Goal: Information Seeking & Learning: Learn about a topic

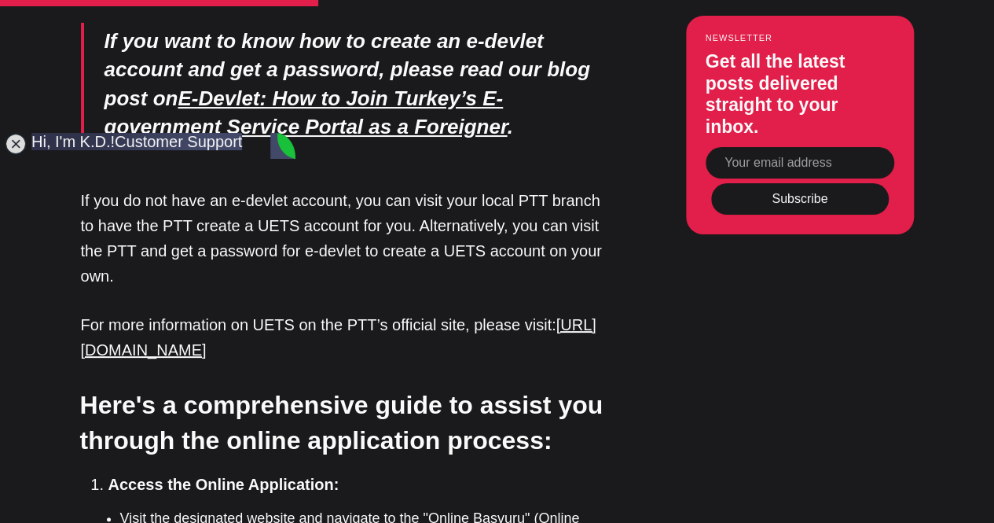
scroll to position [2822, 0]
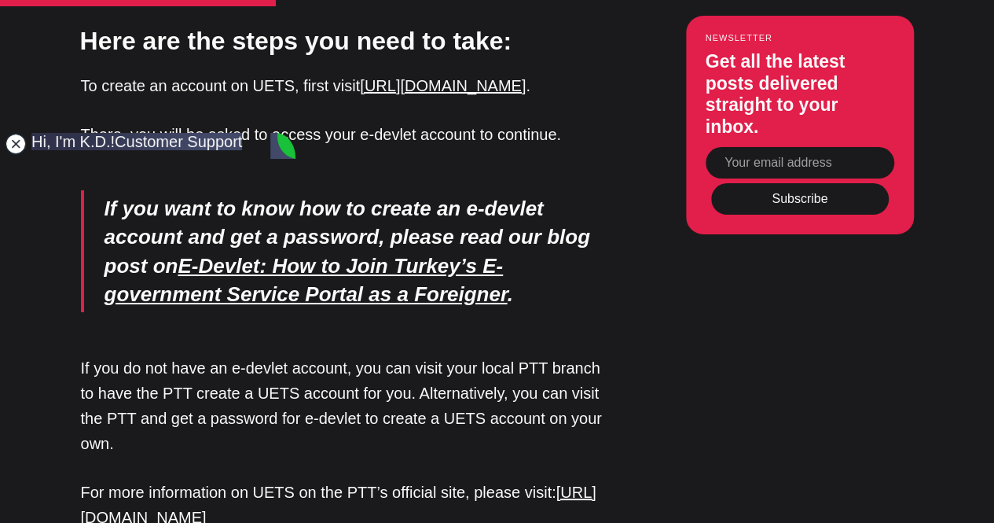
click at [18, 141] on jdiv at bounding box center [16, 144] width 22 height 22
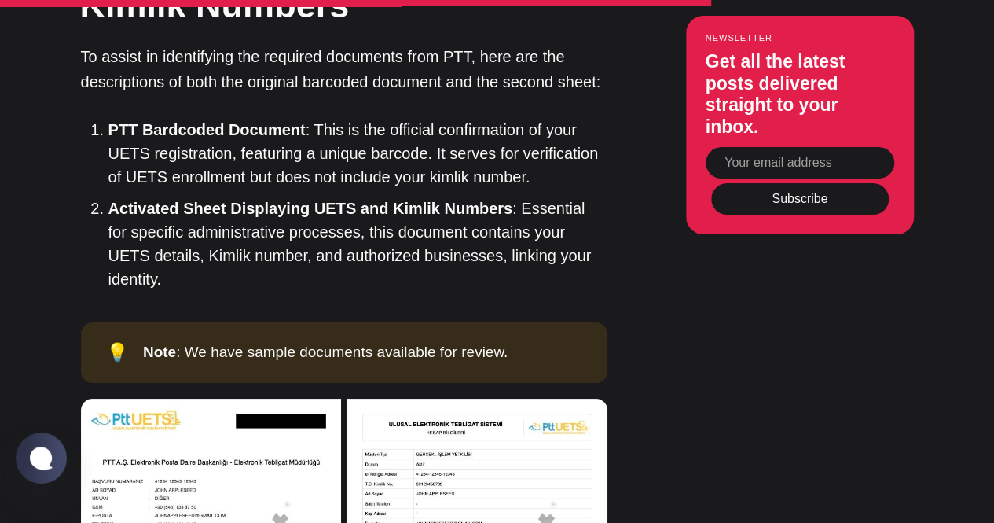
scroll to position [6043, 0]
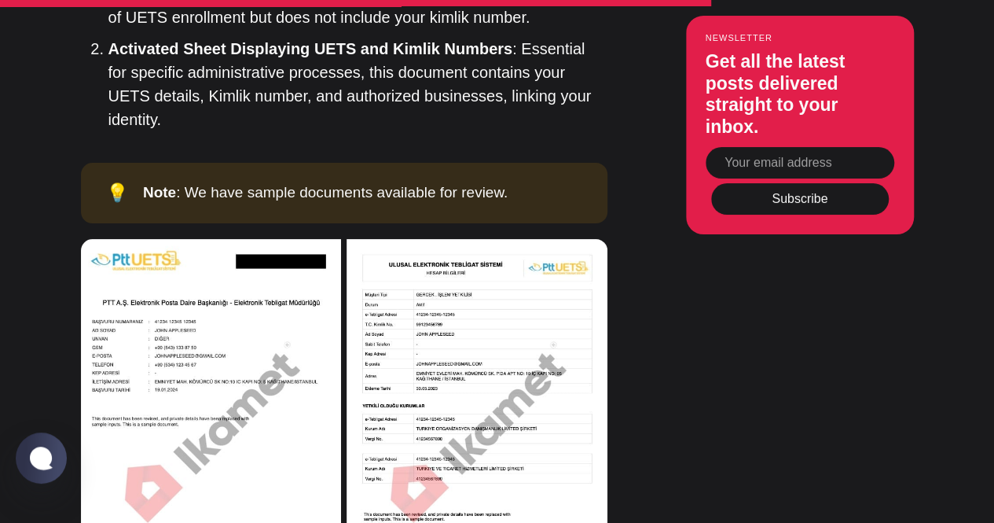
click at [451, 239] on img at bounding box center [477, 392] width 260 height 306
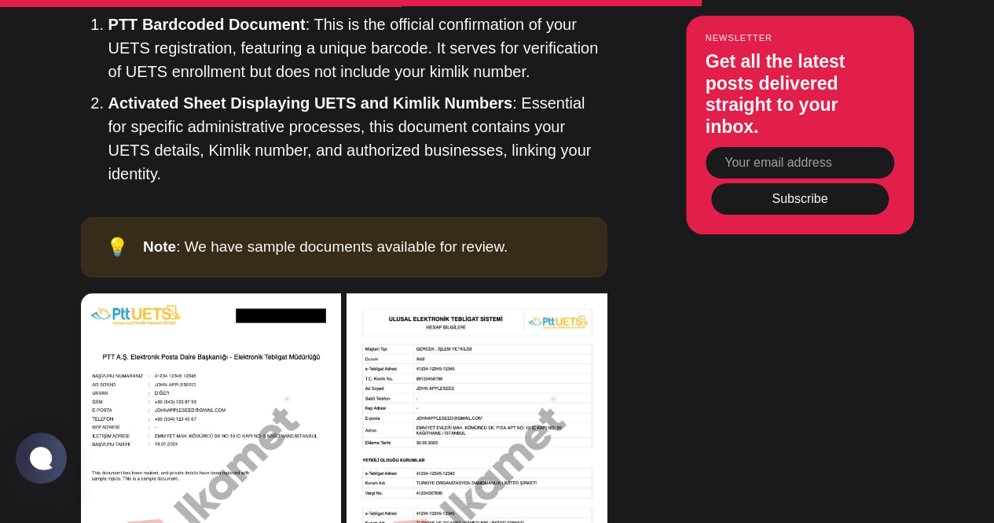
scroll to position [5965, 0]
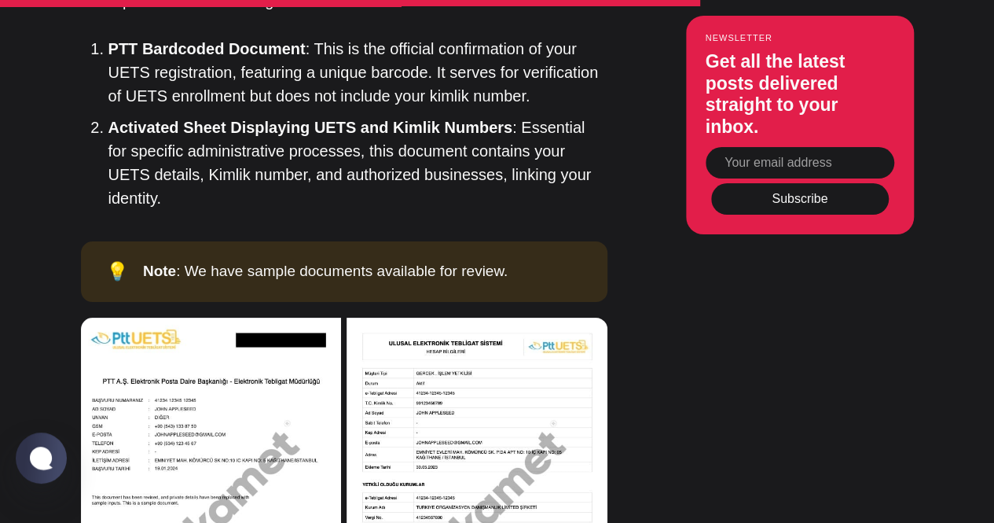
click at [158, 317] on img at bounding box center [211, 470] width 260 height 306
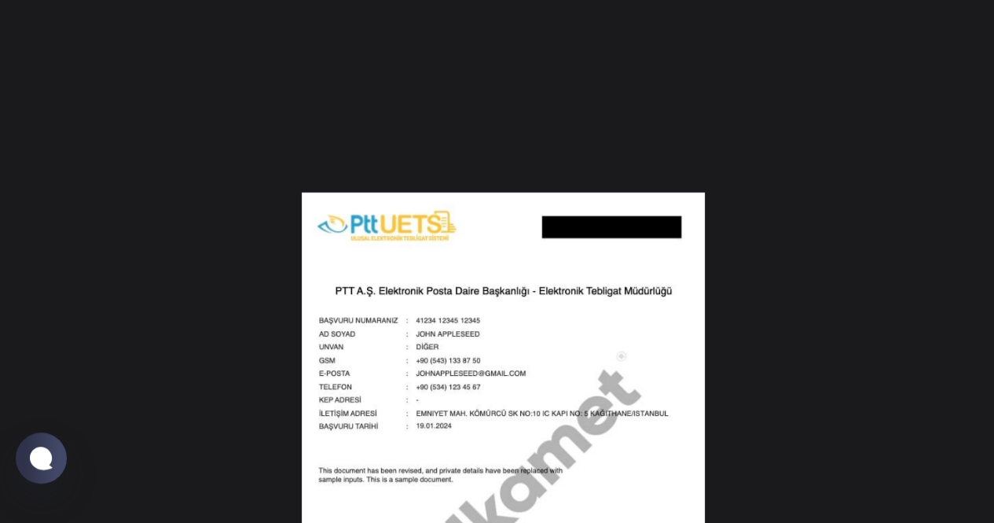
click at [952, 251] on div at bounding box center [497, 261] width 994 height 523
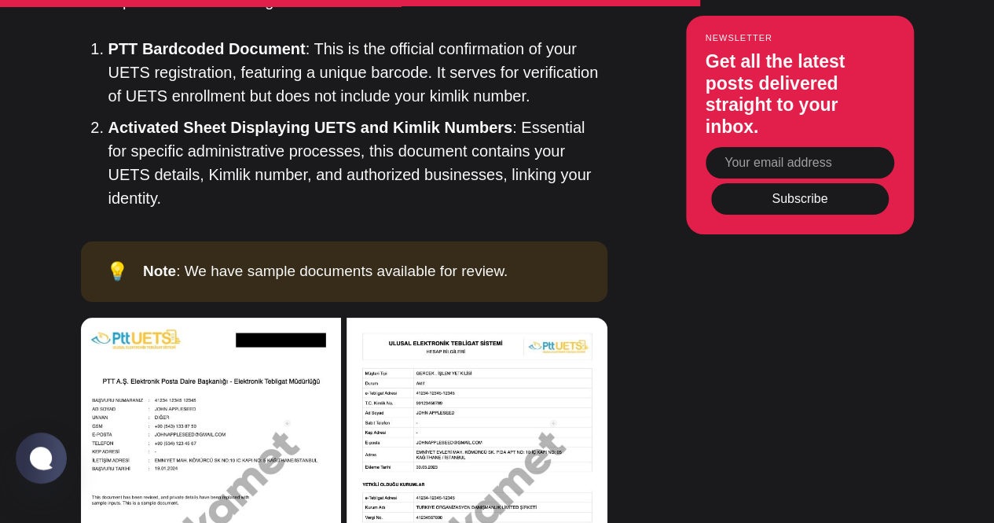
click at [553, 317] on img at bounding box center [477, 470] width 260 height 306
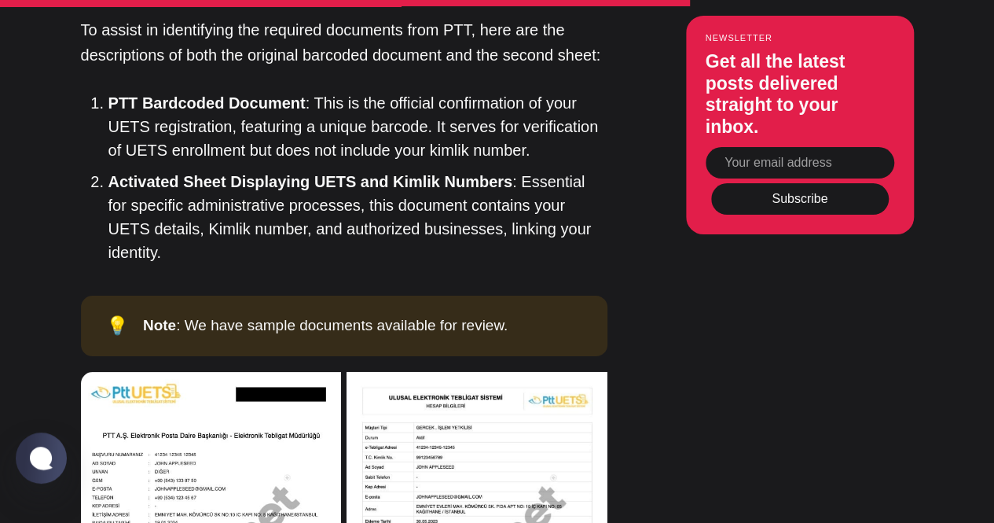
scroll to position [5886, 0]
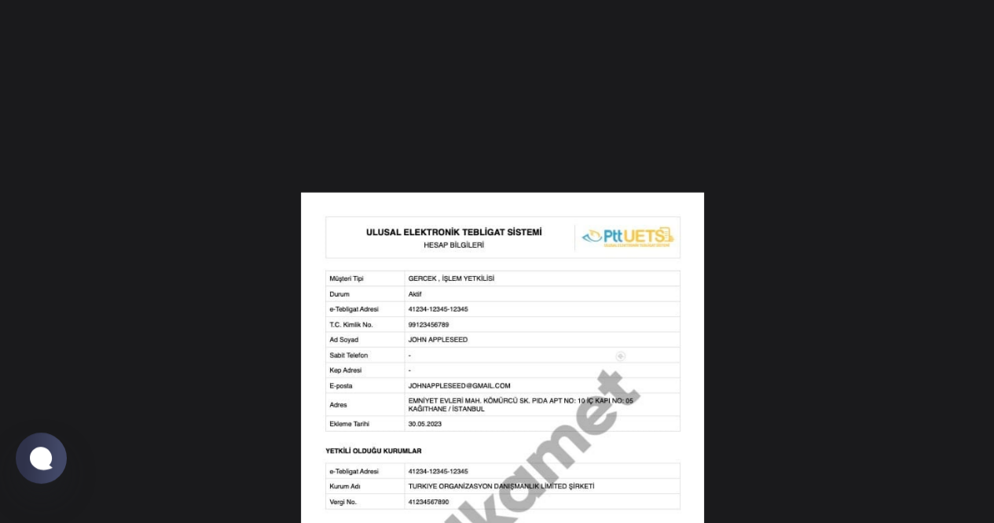
click at [577, 255] on img at bounding box center [502, 430] width 403 height 475
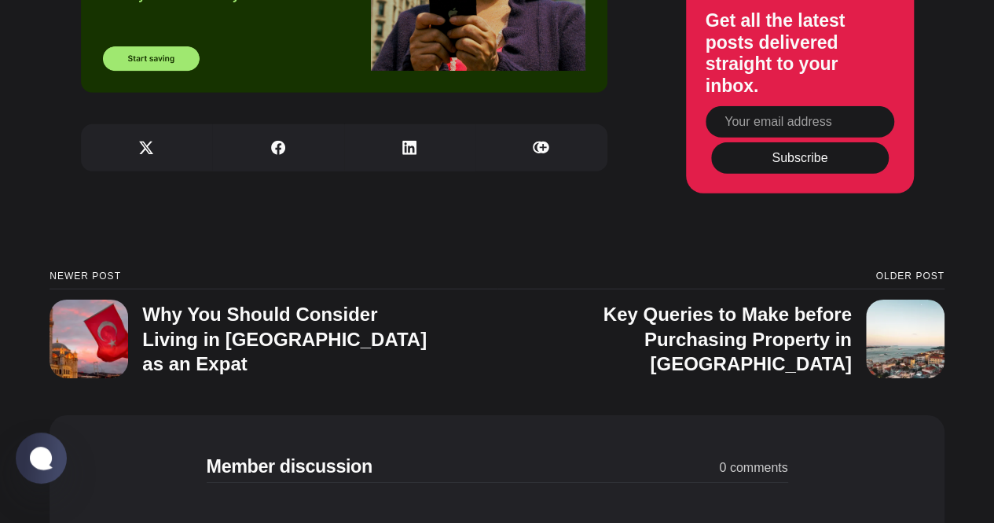
scroll to position [8401, 0]
